Goal: Connect with others: Connect with others

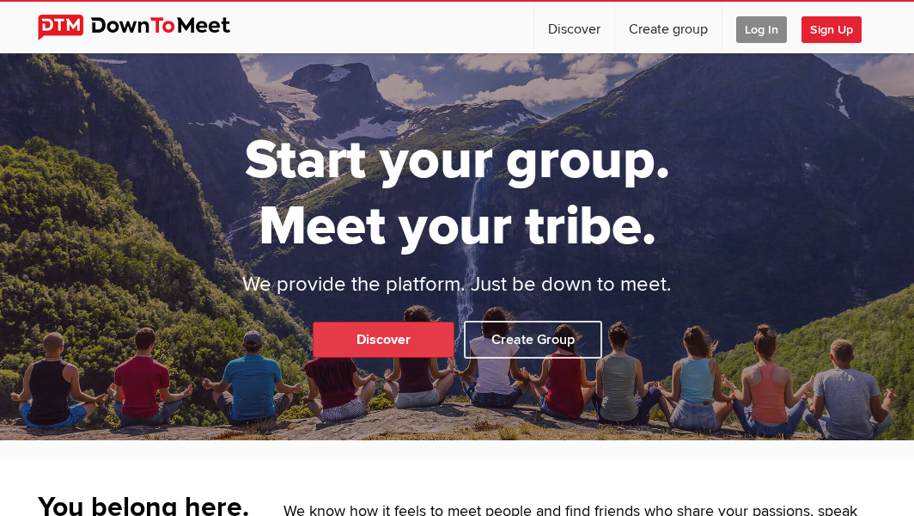
click at [383, 332] on link "Discover" at bounding box center [384, 339] width 142 height 36
select select "null"
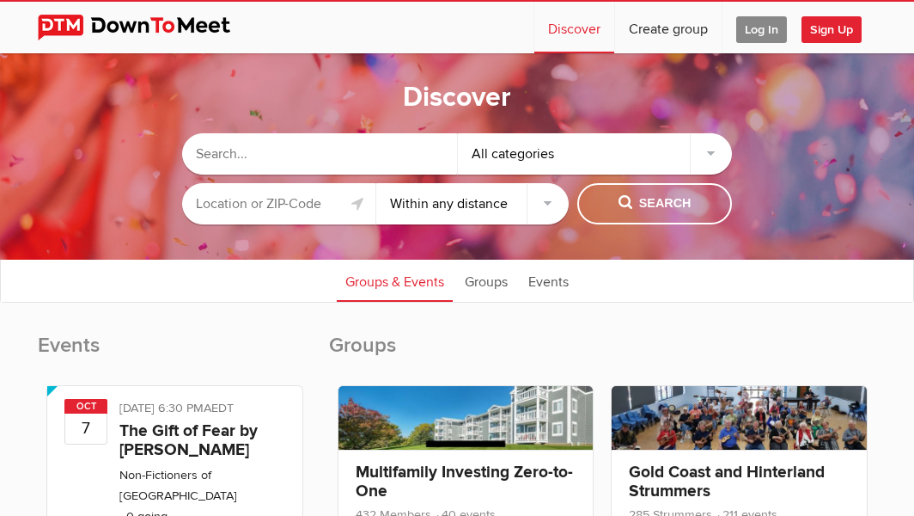
click at [222, 150] on input "text" at bounding box center [319, 153] width 275 height 41
type input "vegan"
click at [278, 203] on input "text" at bounding box center [278, 203] width 193 height 41
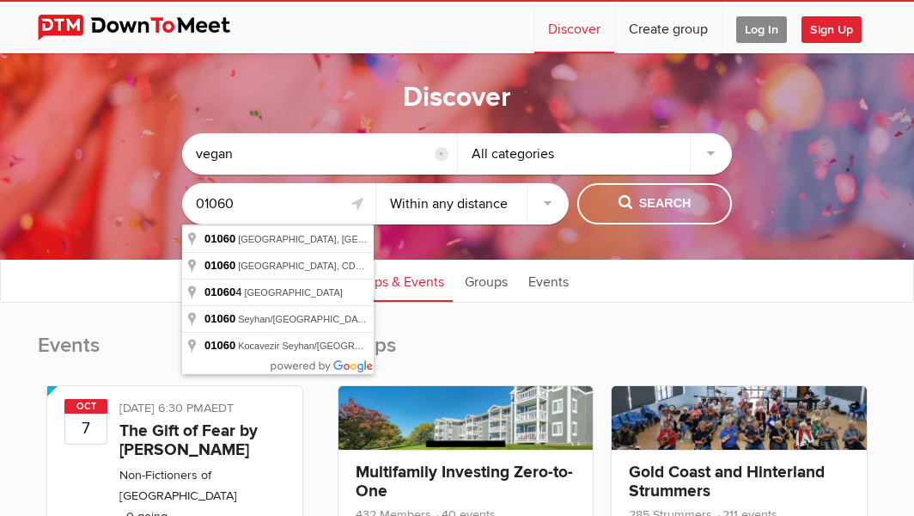
type input "01060"
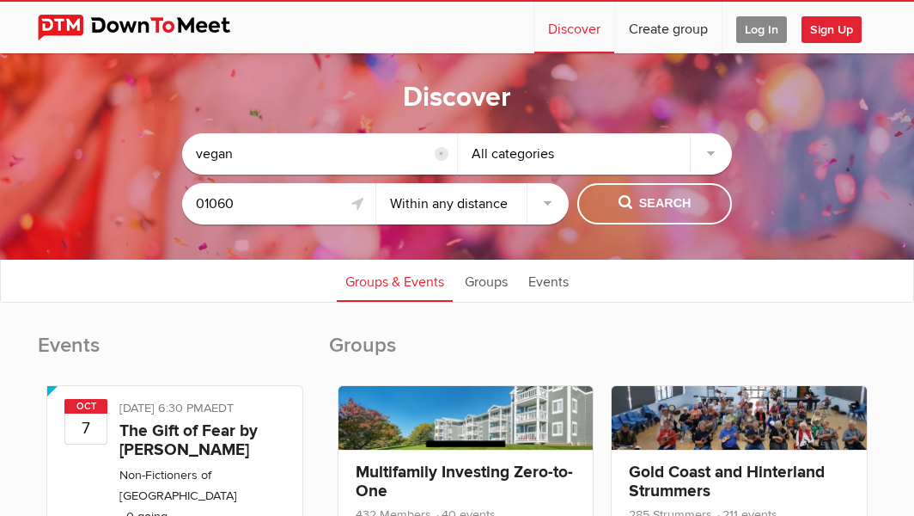
select select "50"
click at [660, 205] on span "Search" at bounding box center [655, 203] width 73 height 19
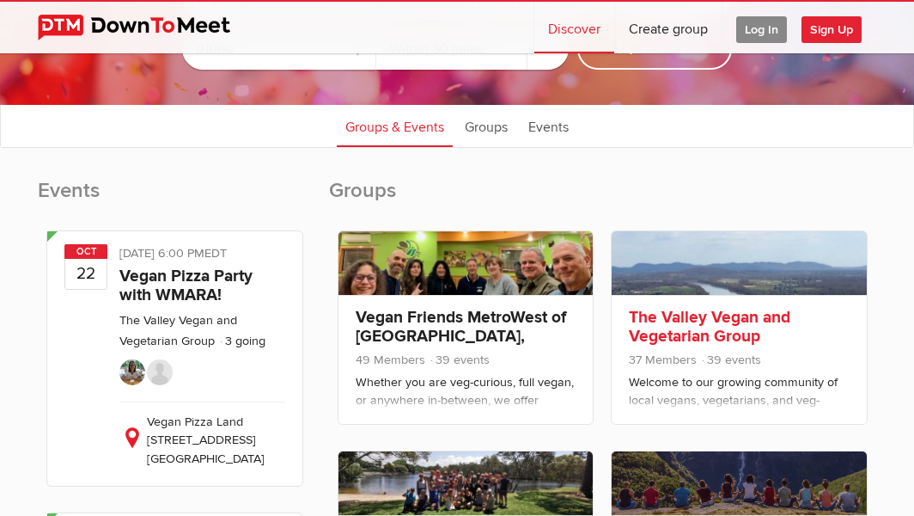
scroll to position [172, 0]
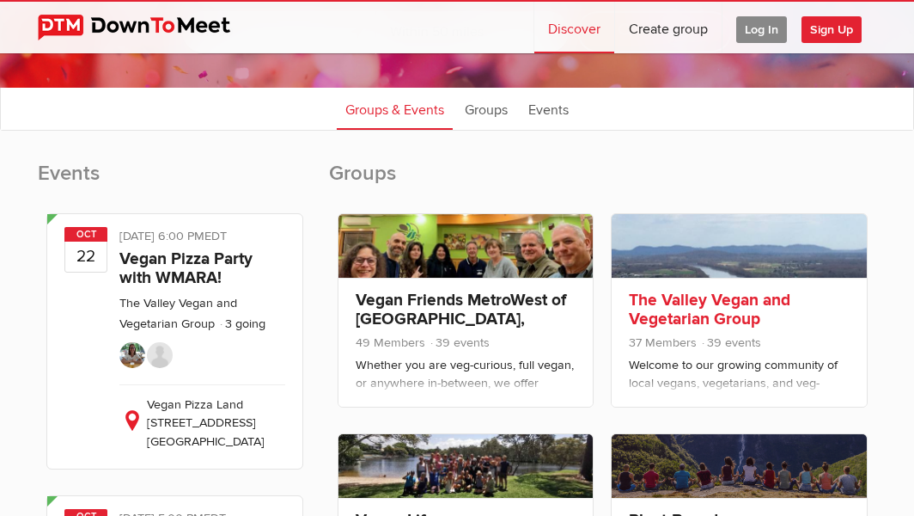
click at [702, 315] on link "The Valley Vegan and Vegetarian Group" at bounding box center [710, 310] width 162 height 40
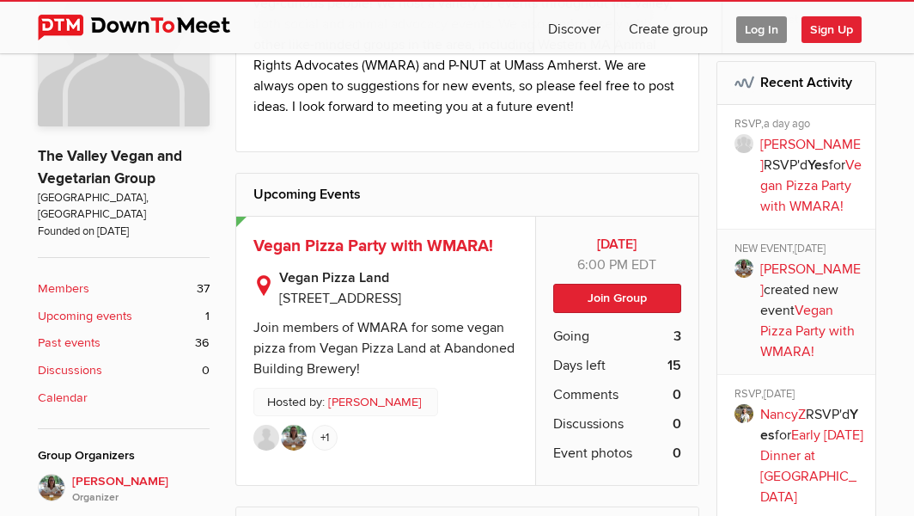
scroll to position [397, 0]
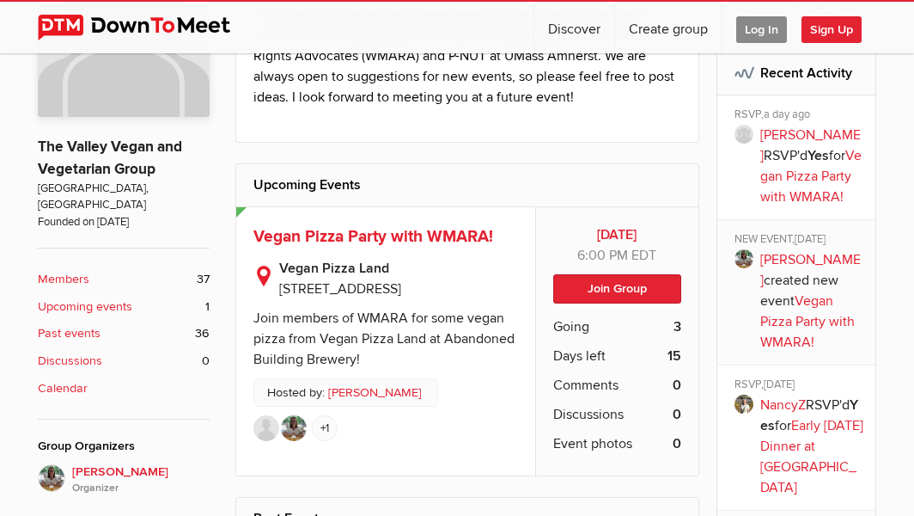
click at [38, 270] on b "Members" at bounding box center [64, 279] width 52 height 19
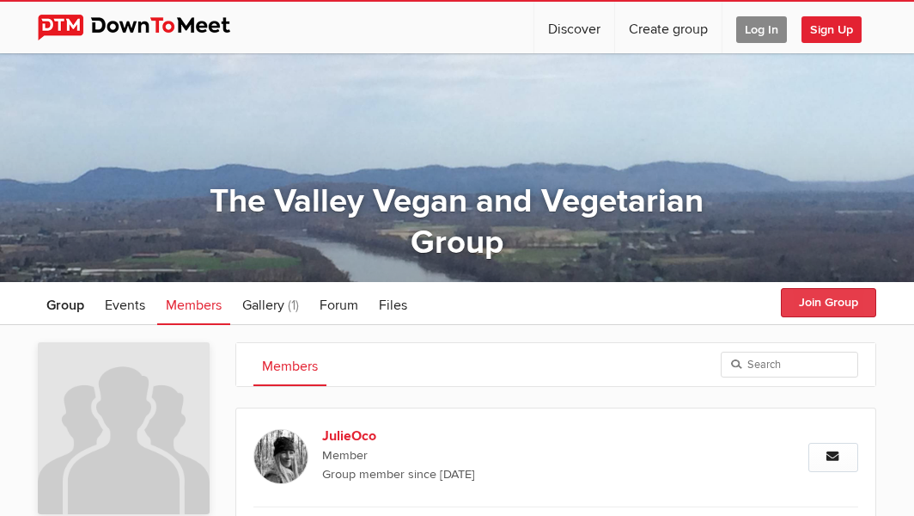
click at [832, 299] on button "Join Group" at bounding box center [828, 302] width 95 height 29
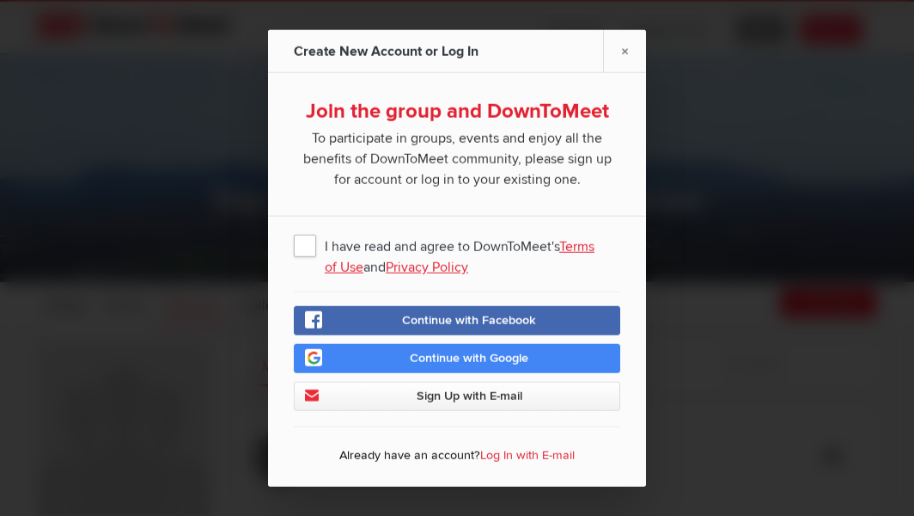
click at [589, 246] on link "Terms of Use" at bounding box center [460, 257] width 270 height 38
click at [299, 241] on span "I have read and agree to DownToMeet's Terms of Use and Privacy Policy" at bounding box center [457, 244] width 327 height 31
click at [0, 0] on input "I have read and agree to DownToMeet's Terms of Use and Privacy Policy" at bounding box center [0, 0] width 0 height 0
click at [463, 400] on span "Sign Up with E-mail" at bounding box center [470, 395] width 106 height 15
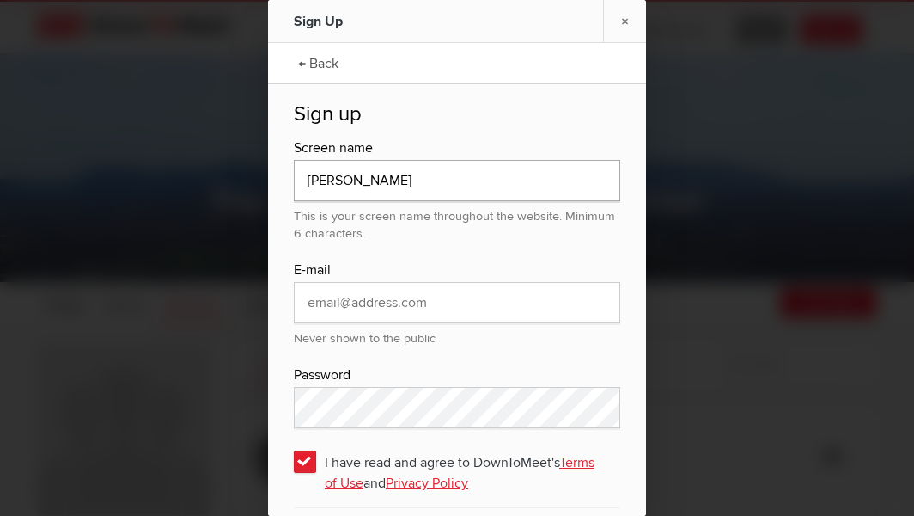
type input "[PERSON_NAME]"
type input "kato197@gmail.com"
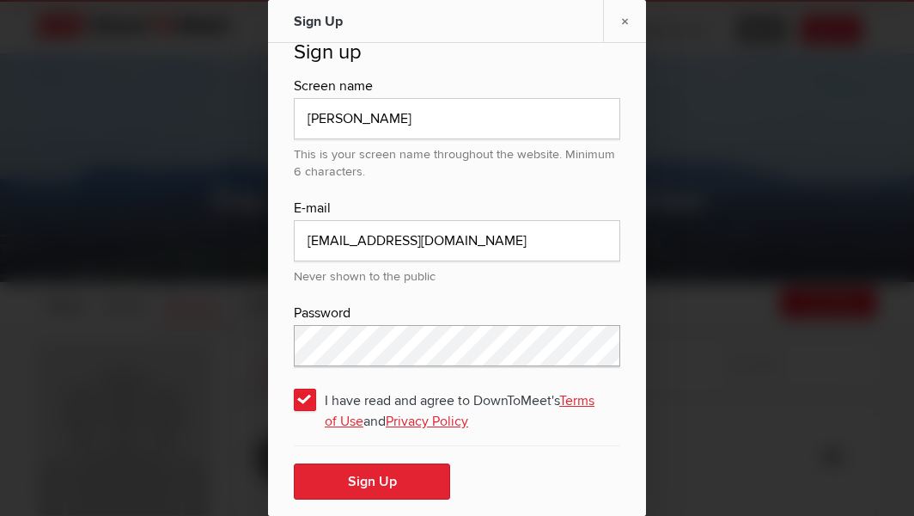
scroll to position [62, 0]
click at [373, 476] on button "Sign Up" at bounding box center [372, 481] width 156 height 36
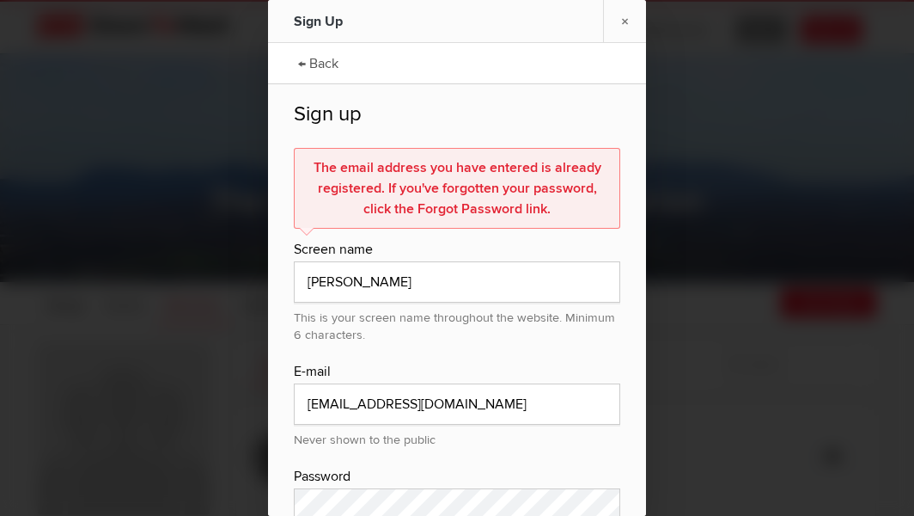
scroll to position [0, 0]
click at [312, 68] on link "← Back" at bounding box center [319, 61] width 58 height 43
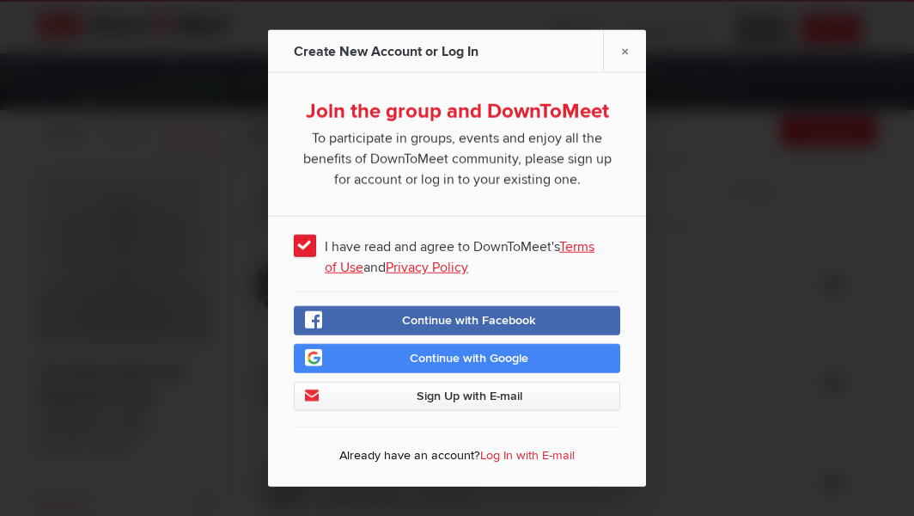
scroll to position [195, 0]
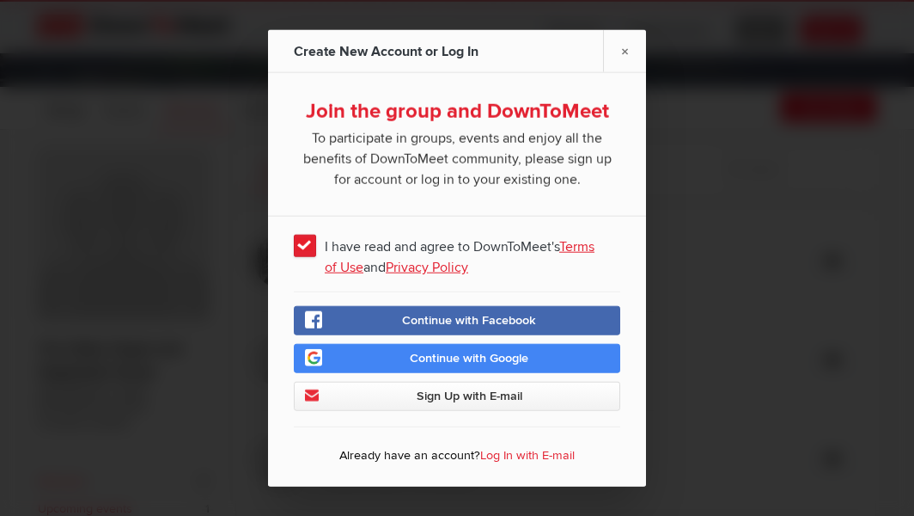
click at [515, 454] on link "Log In with E-mail" at bounding box center [527, 455] width 95 height 15
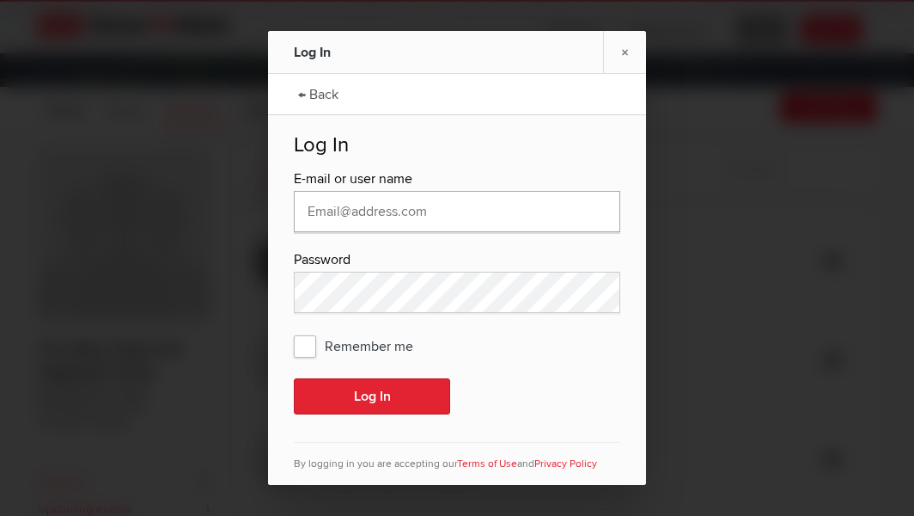
type input "kato197@gmail.com"
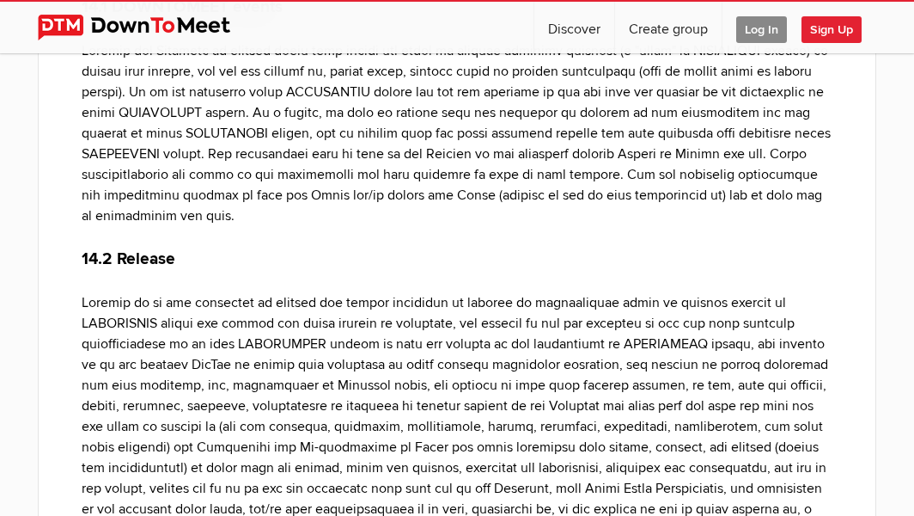
scroll to position [9968, 0]
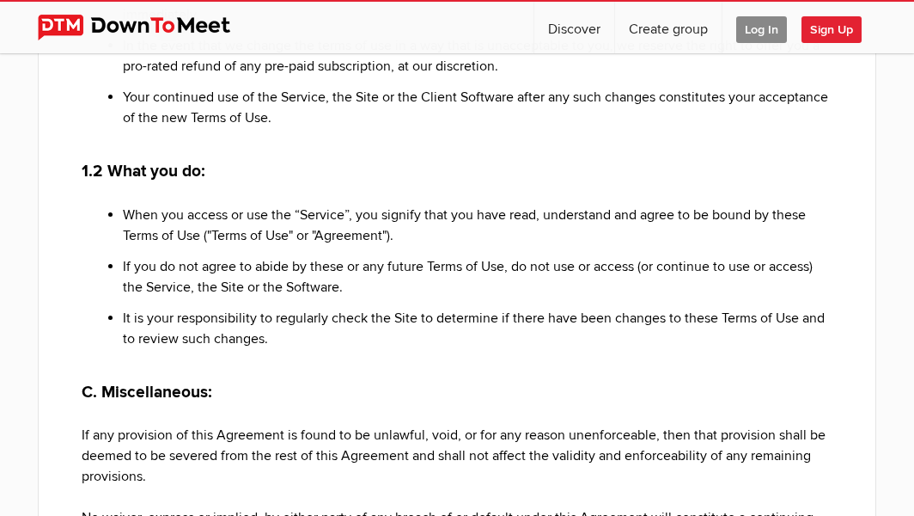
scroll to position [923, 0]
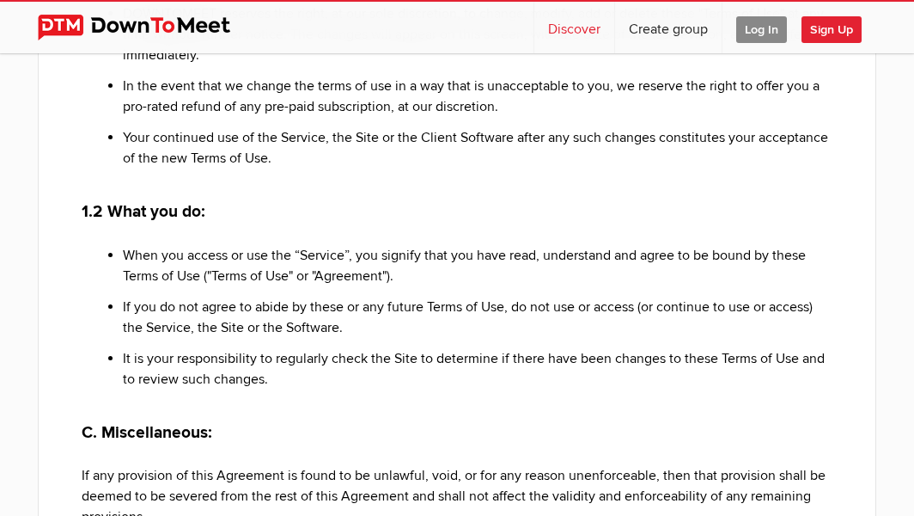
click at [589, 27] on link "Discover" at bounding box center [574, 28] width 80 height 52
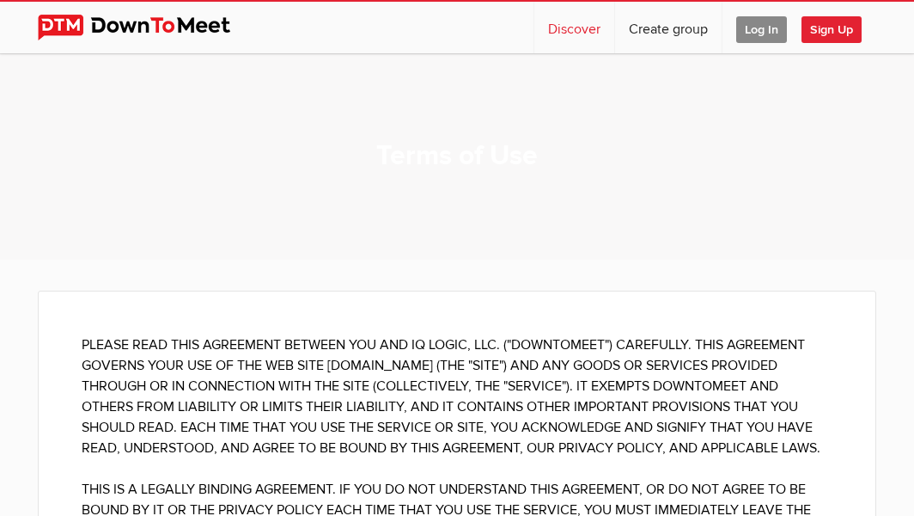
select select "null"
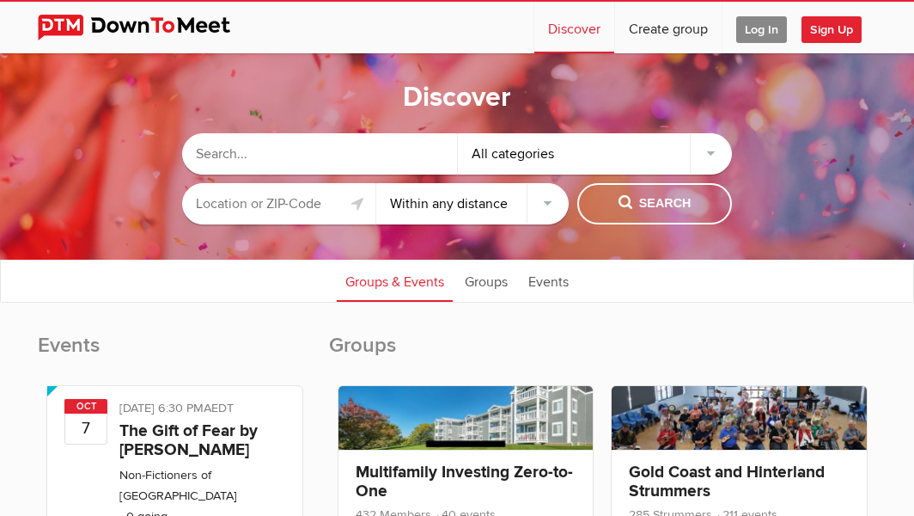
click at [202, 153] on input "text" at bounding box center [319, 153] width 275 height 41
type input "vegan"
click at [716, 149] on div "All categories" at bounding box center [595, 153] width 275 height 41
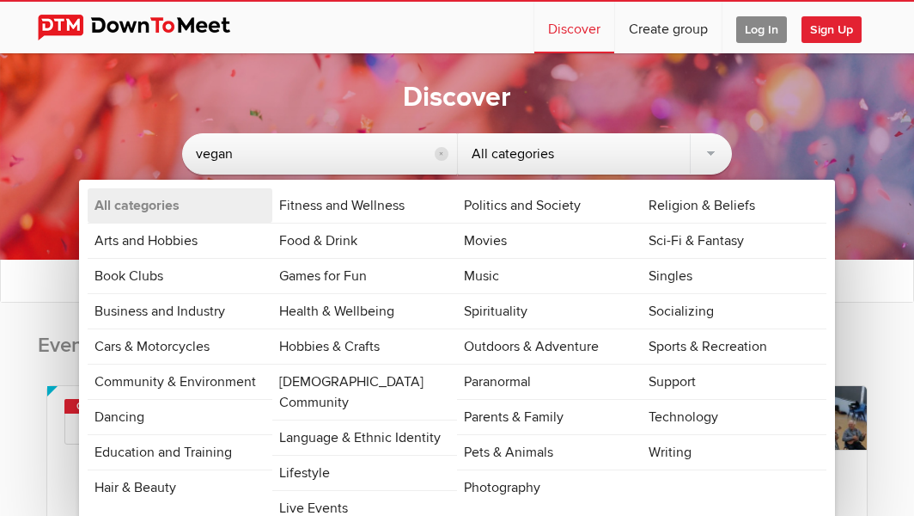
click at [781, 130] on sp-group-common-search-cat-loc "vegan reset All categories All categories Arts and Hobbies Book Clubs Business …" at bounding box center [457, 174] width 742 height 117
click at [283, 90] on div "Discover vegan reset All categories All categories Arts and Hobbies Book Clubs …" at bounding box center [457, 156] width 914 height 206
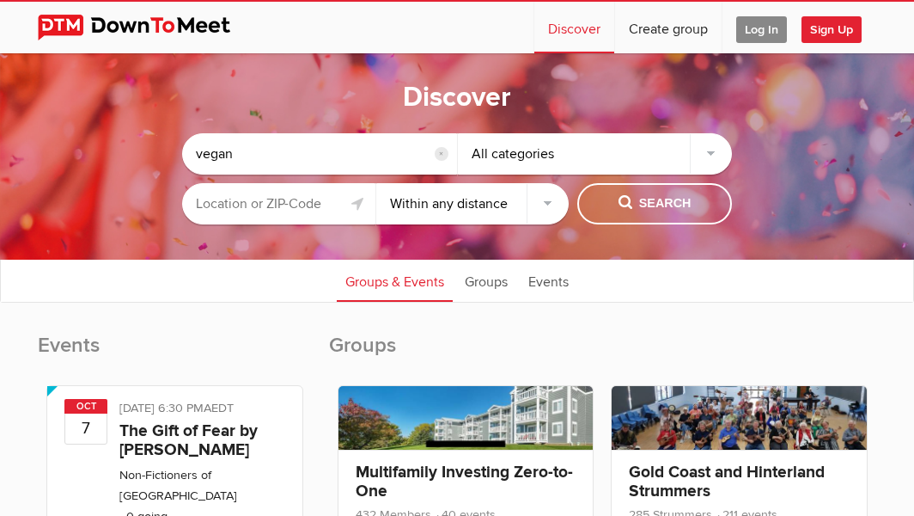
click at [269, 209] on input "text" at bounding box center [278, 203] width 193 height 41
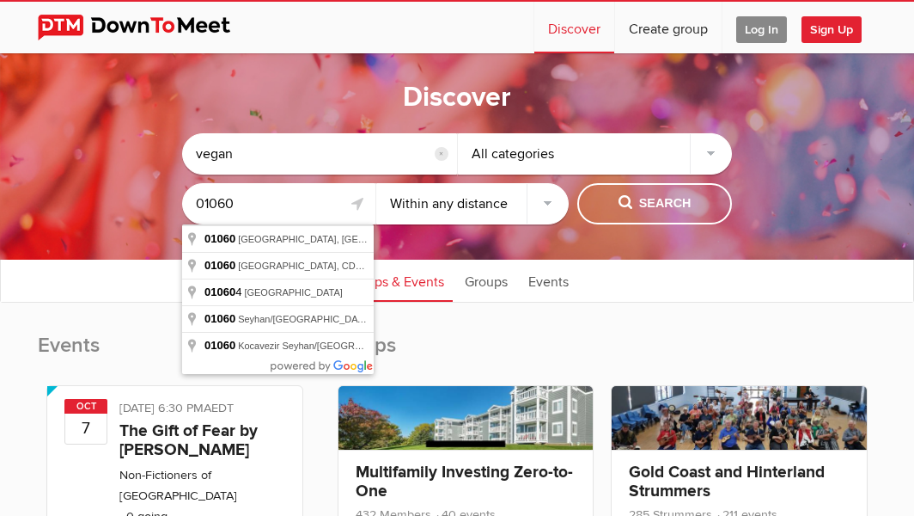
type input "01060"
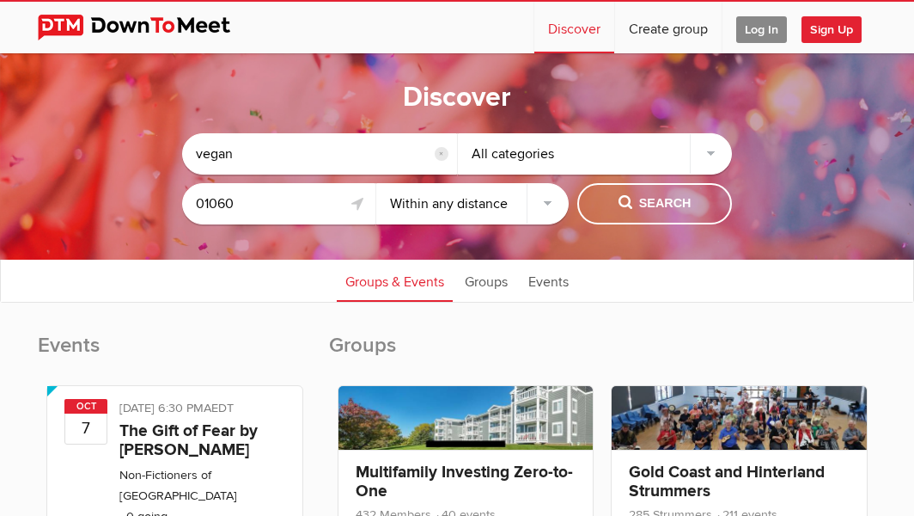
select select "50"
click at [638, 203] on span "Search" at bounding box center [655, 203] width 73 height 19
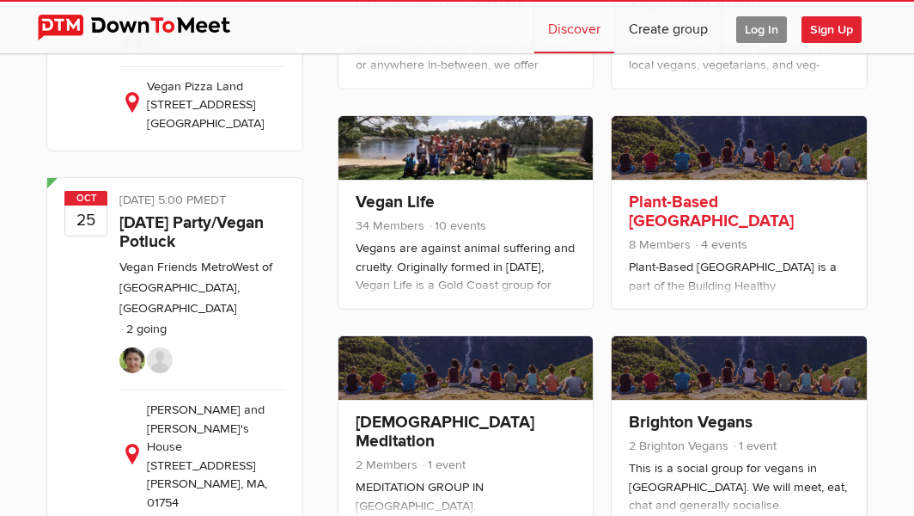
scroll to position [498, 0]
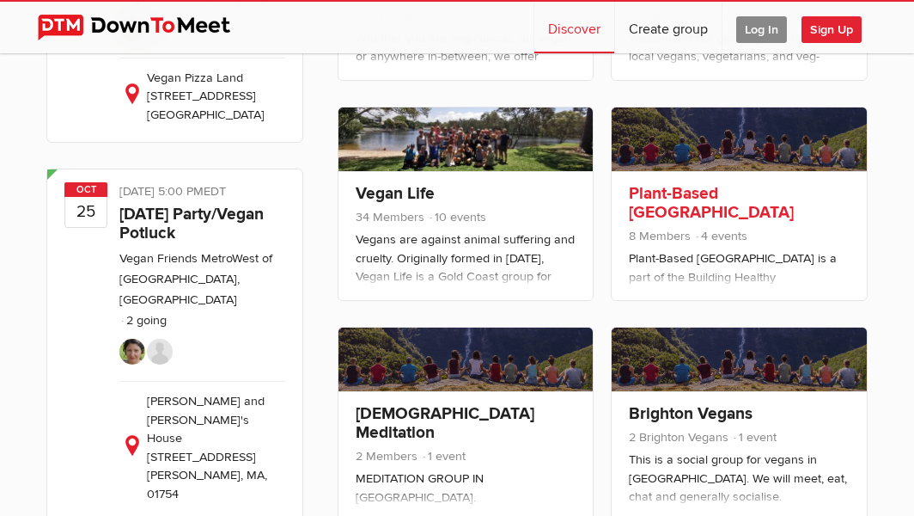
click at [705, 194] on link "Plant-Based [GEOGRAPHIC_DATA]" at bounding box center [711, 203] width 165 height 40
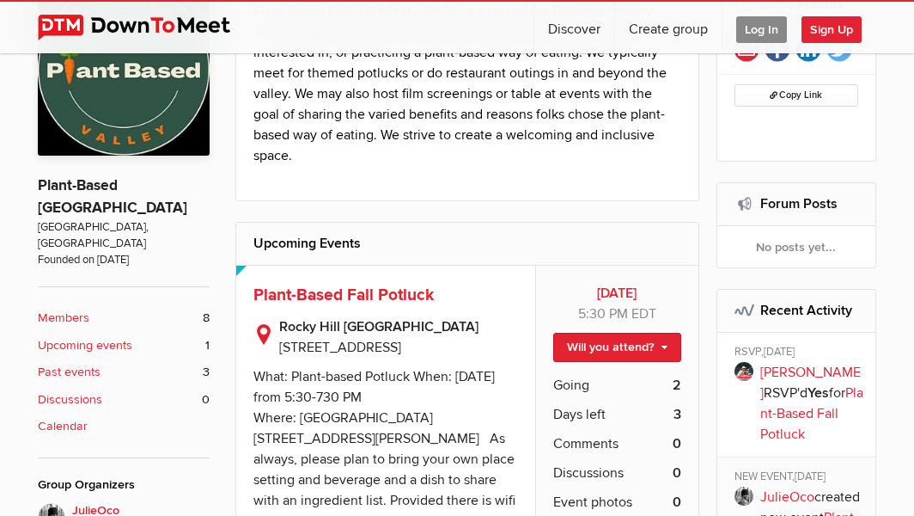
scroll to position [376, 0]
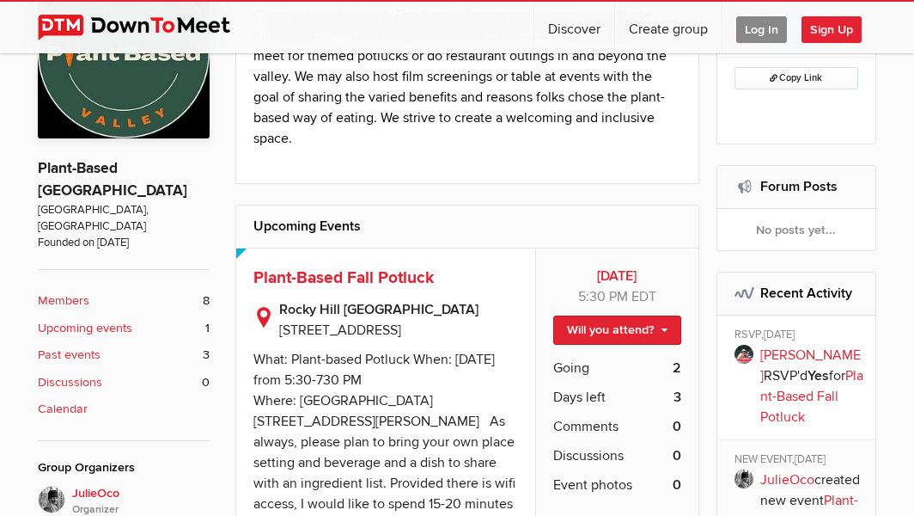
click at [69, 291] on b "Members" at bounding box center [64, 300] width 52 height 19
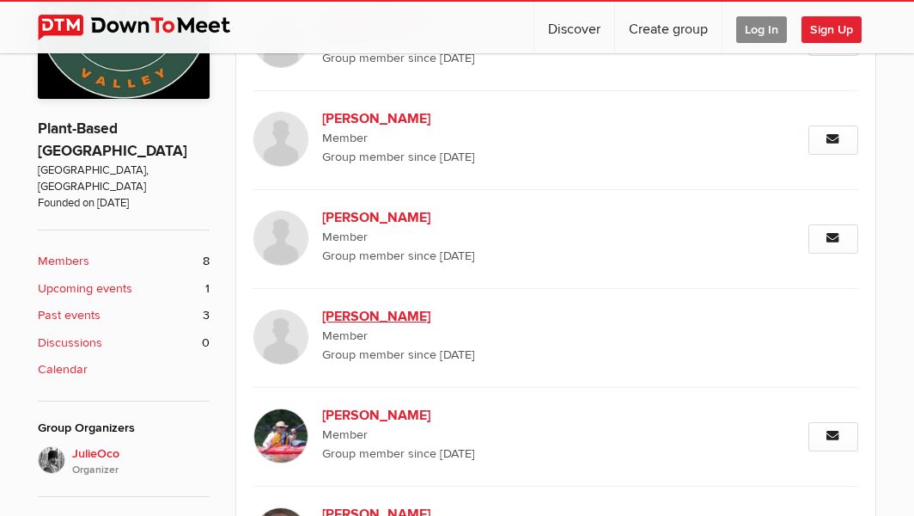
scroll to position [383, 0]
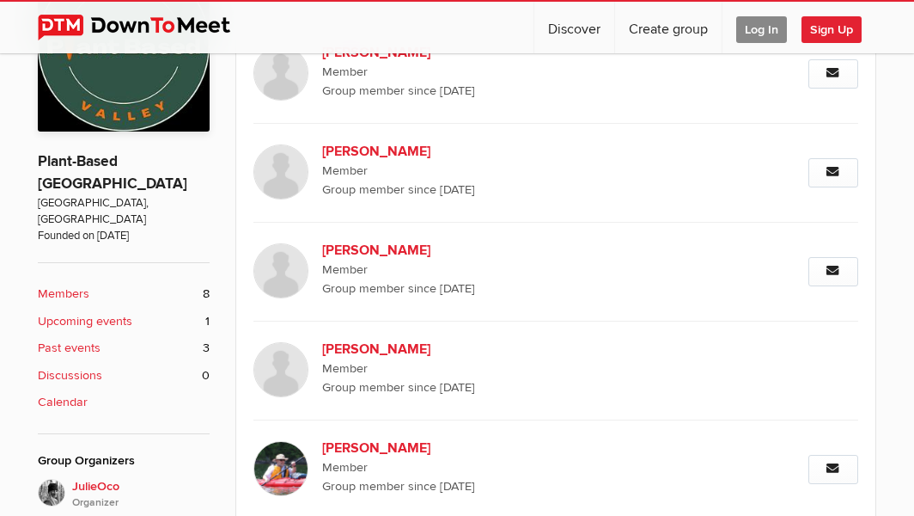
click at [80, 312] on b "Upcoming events" at bounding box center [85, 321] width 95 height 19
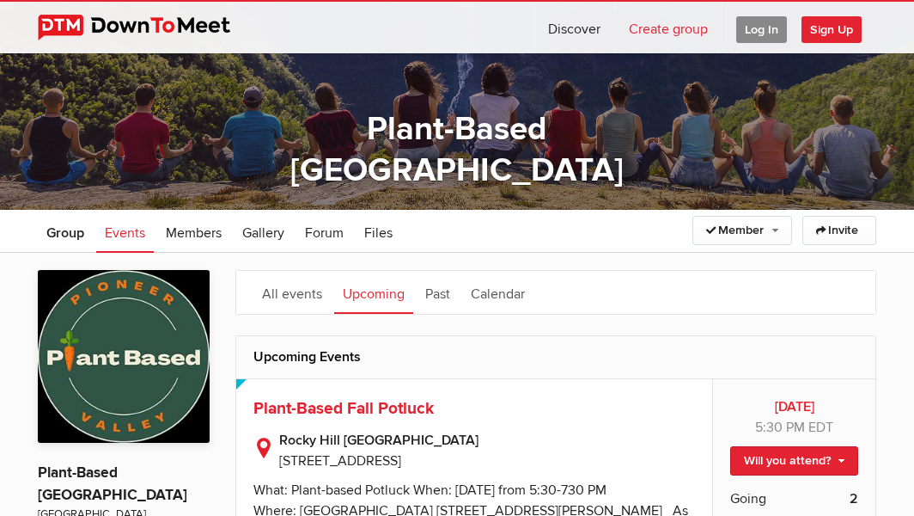
scroll to position [75, 0]
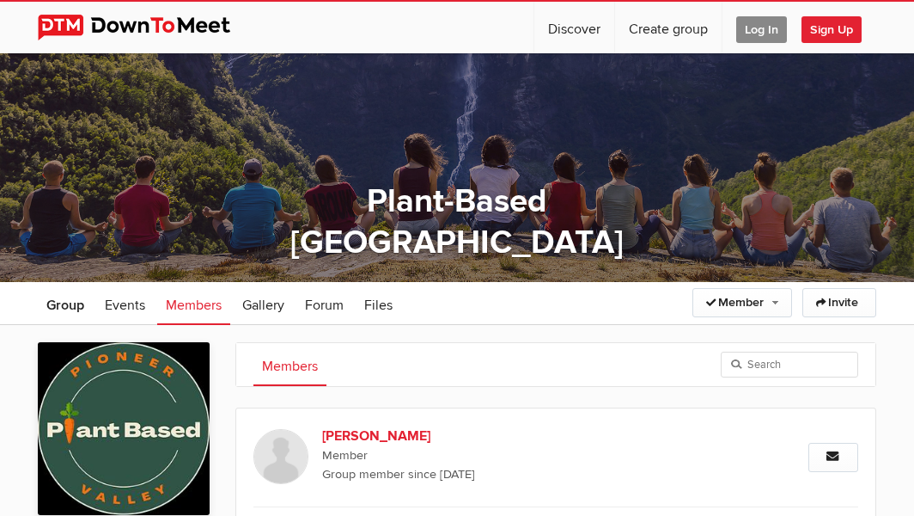
scroll to position [282, 0]
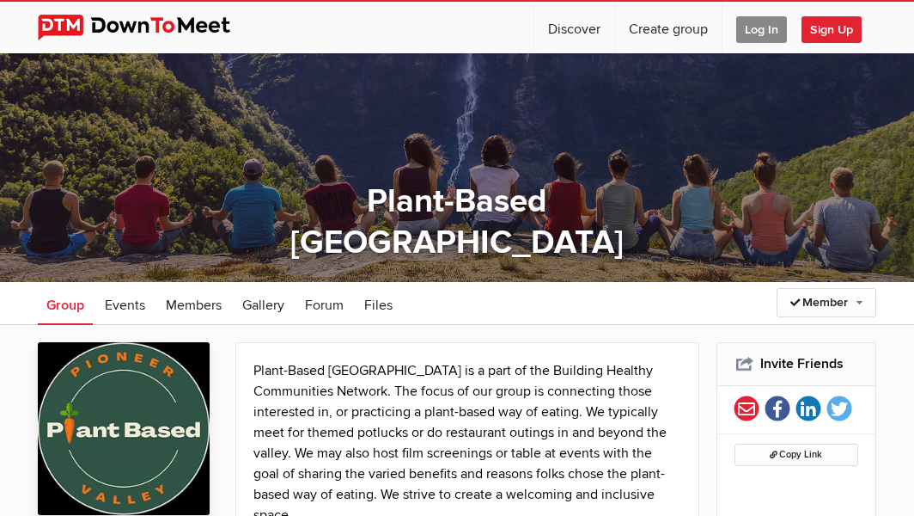
select select "null"
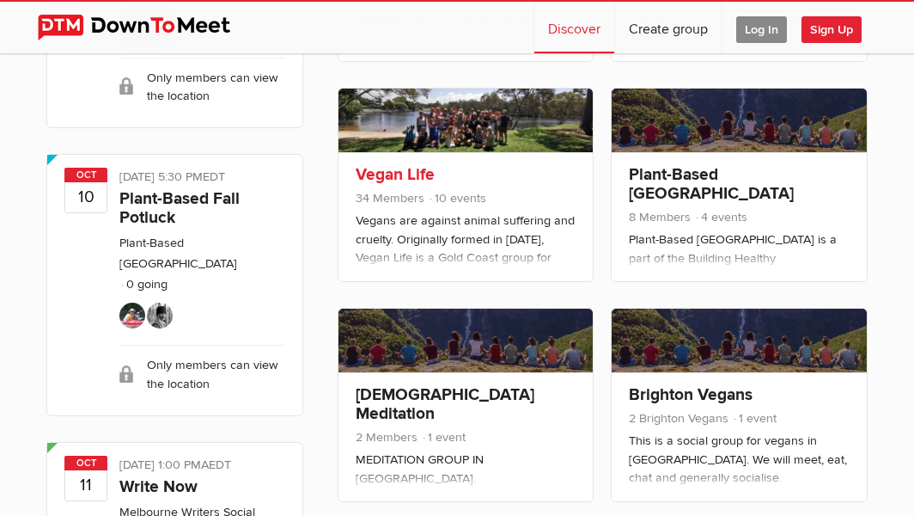
scroll to position [476, 0]
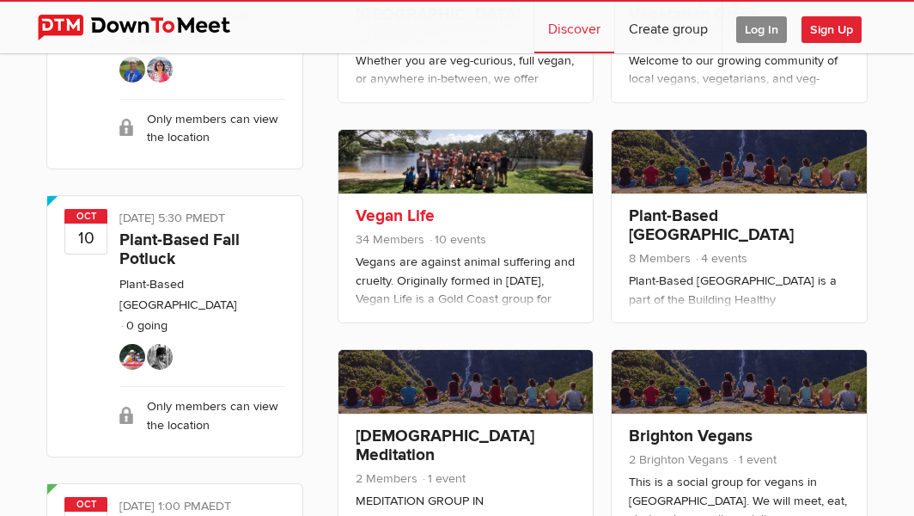
click at [485, 151] on link at bounding box center [466, 162] width 255 height 64
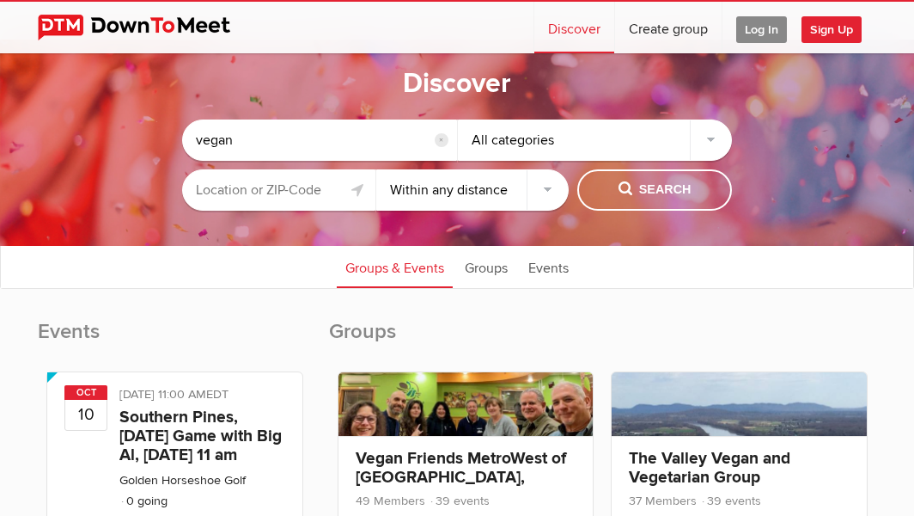
scroll to position [3, 0]
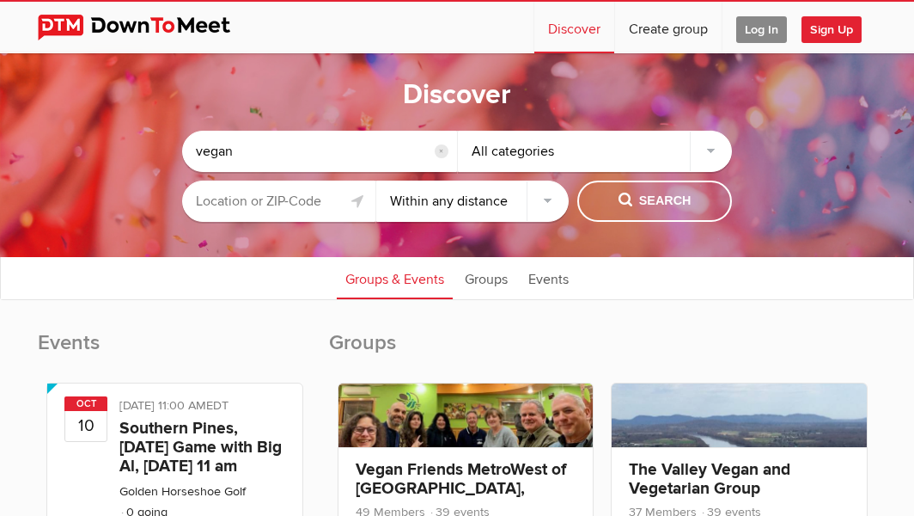
select select "50"
click at [292, 204] on input "text" at bounding box center [278, 200] width 193 height 41
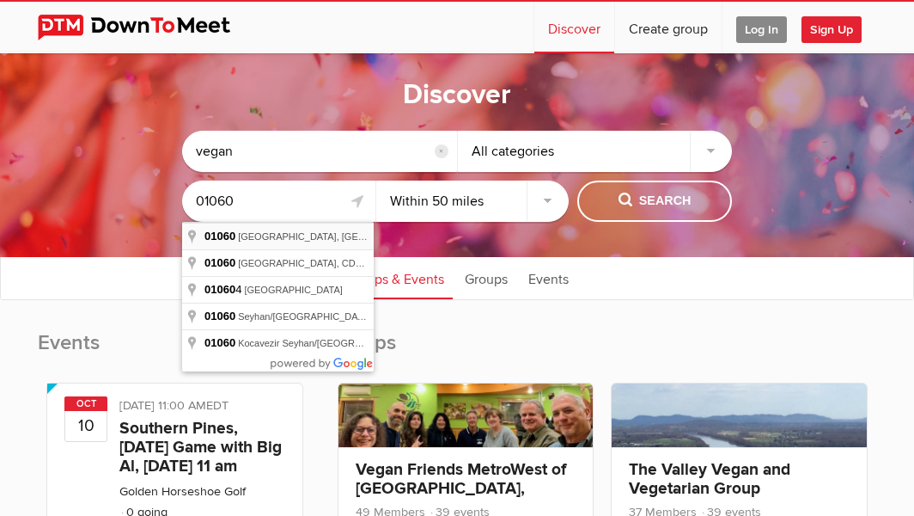
type input "[GEOGRAPHIC_DATA], [GEOGRAPHIC_DATA]"
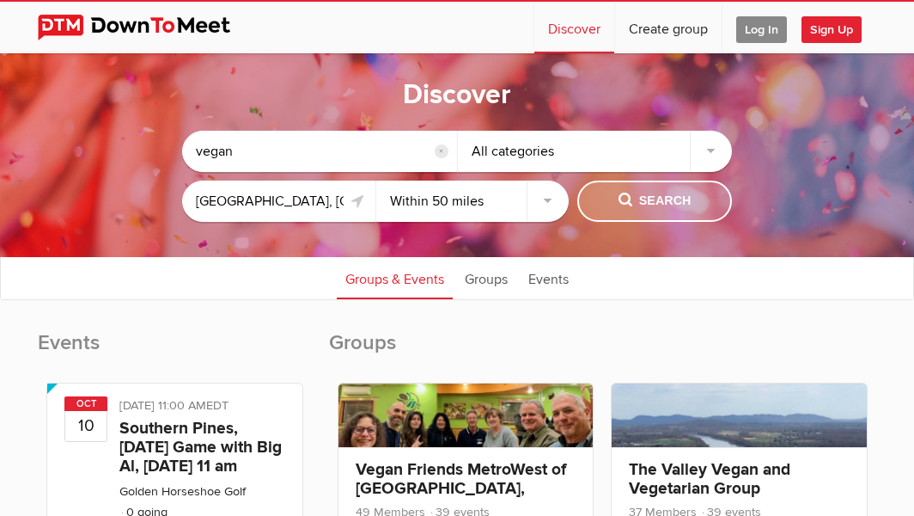
click at [648, 206] on span "Search" at bounding box center [655, 201] width 73 height 19
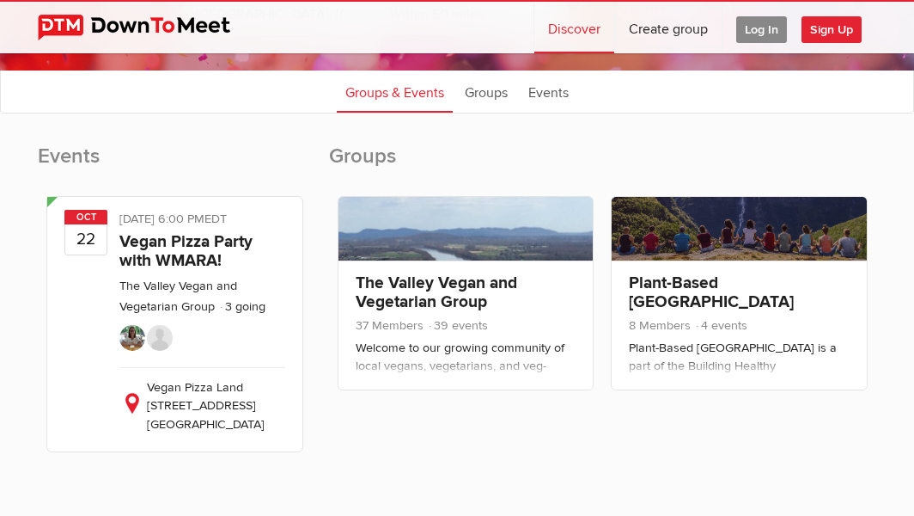
scroll to position [191, 0]
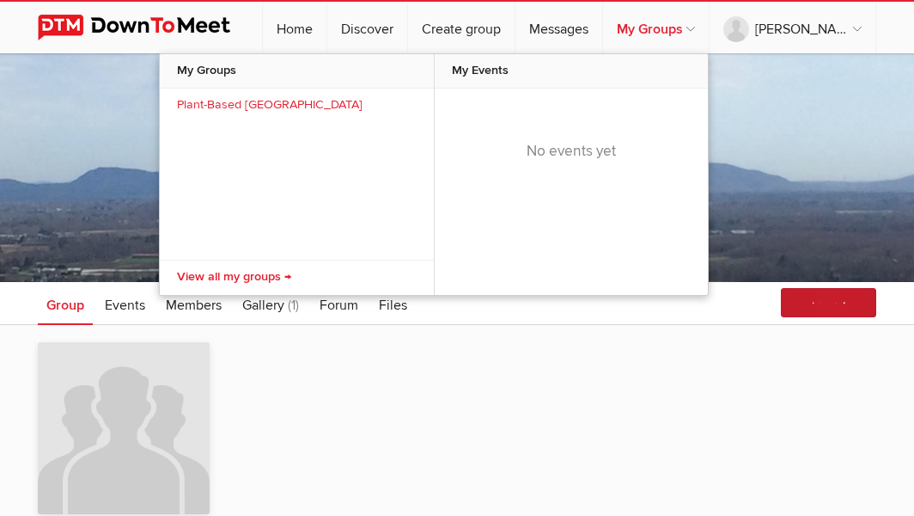
click at [705, 31] on link "My Groups" at bounding box center [656, 28] width 106 height 52
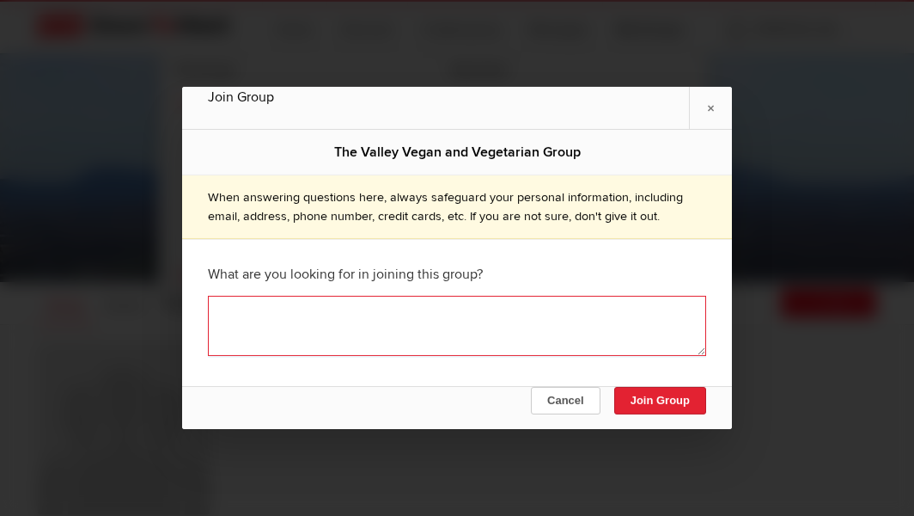
click at [219, 300] on textarea at bounding box center [457, 326] width 498 height 60
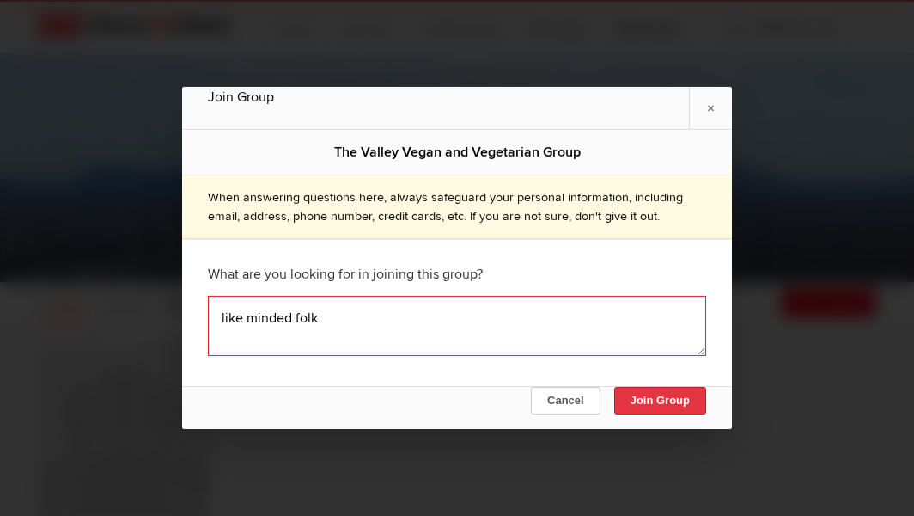
type textarea "like minded folk"
click at [657, 399] on button "Join Group" at bounding box center [660, 400] width 92 height 27
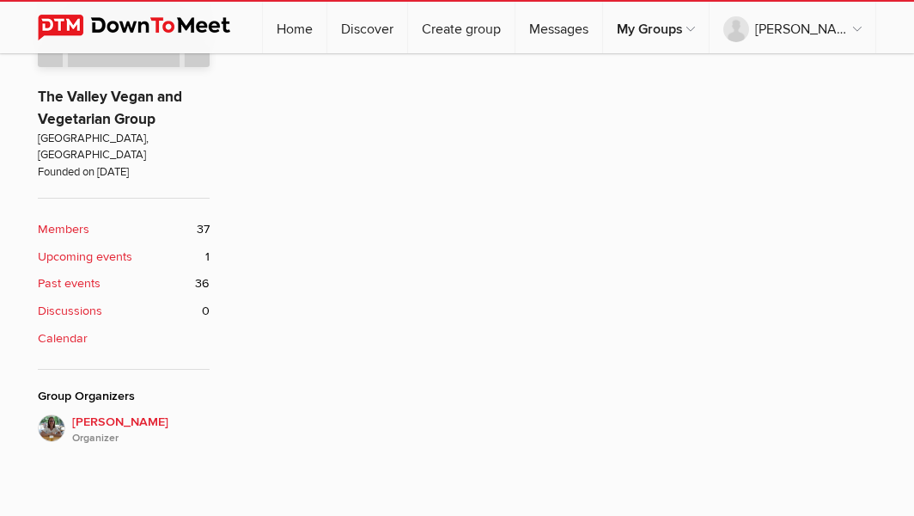
scroll to position [449, 0]
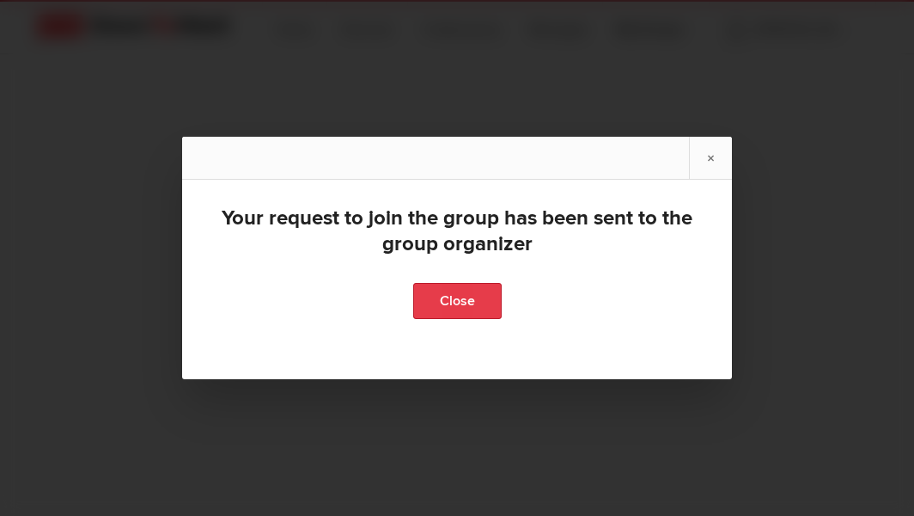
click at [463, 300] on link "Close" at bounding box center [457, 301] width 89 height 36
